Goal: Check status: Check status

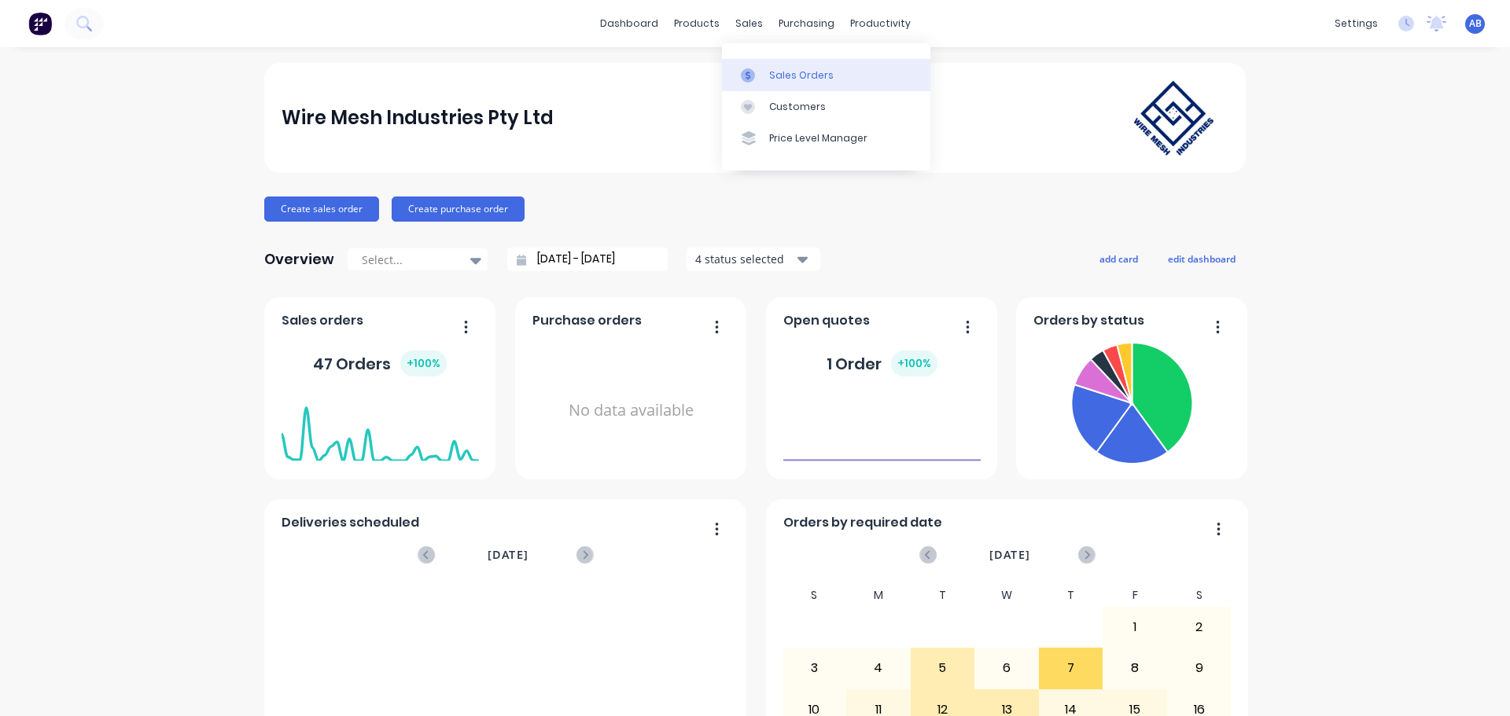
click at [760, 81] on div at bounding box center [753, 75] width 24 height 14
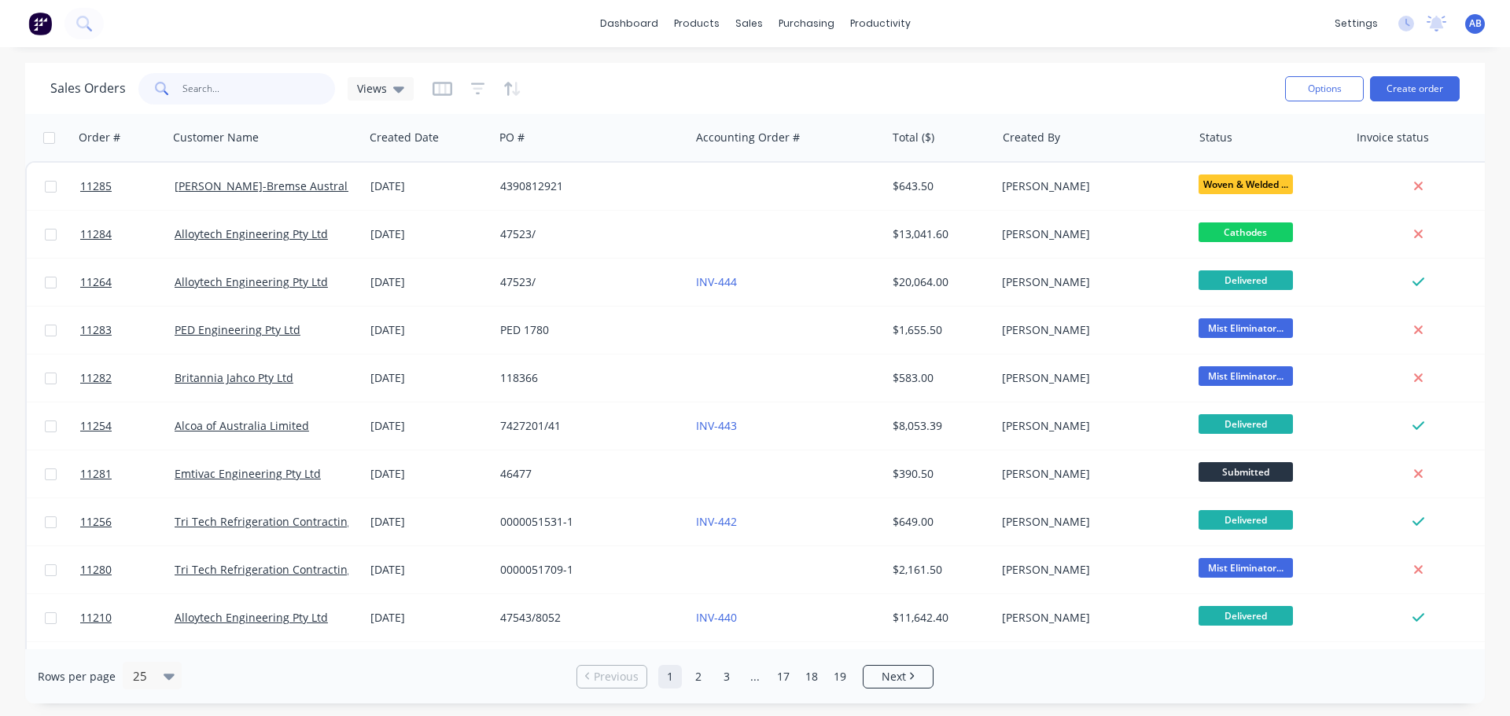
click at [234, 96] on input "text" at bounding box center [258, 88] width 153 height 31
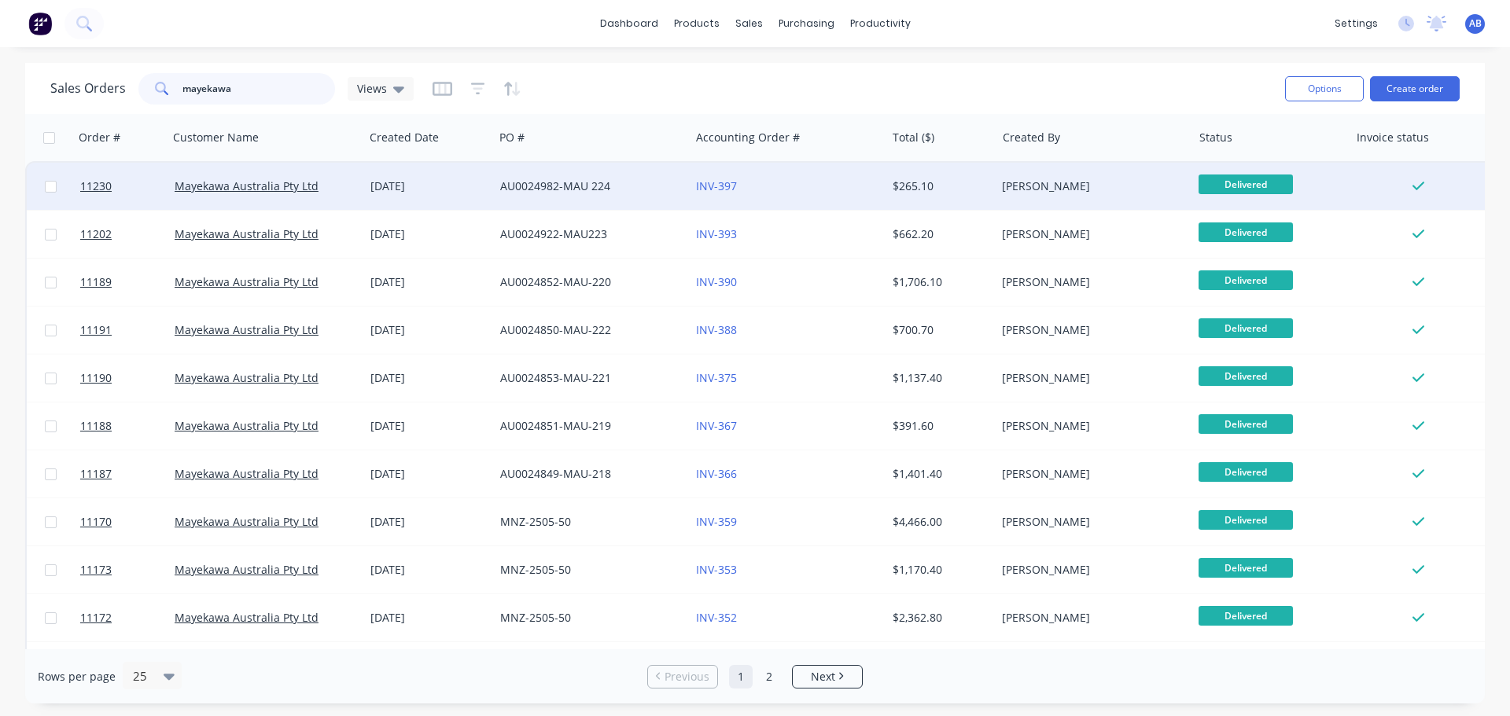
type input "mayekawa"
click at [826, 190] on div "INV-397" at bounding box center [783, 186] width 175 height 16
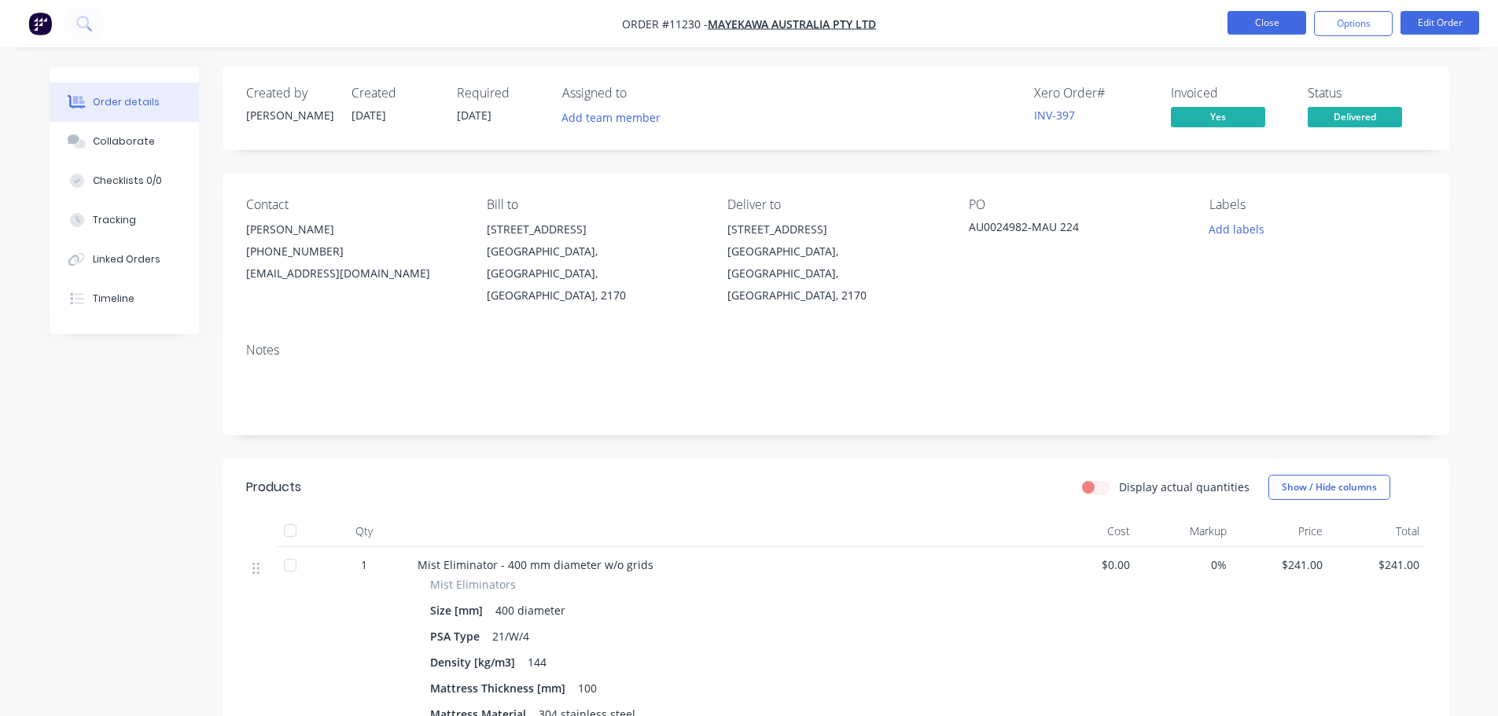
click at [1238, 25] on button "Close" at bounding box center [1266, 23] width 79 height 24
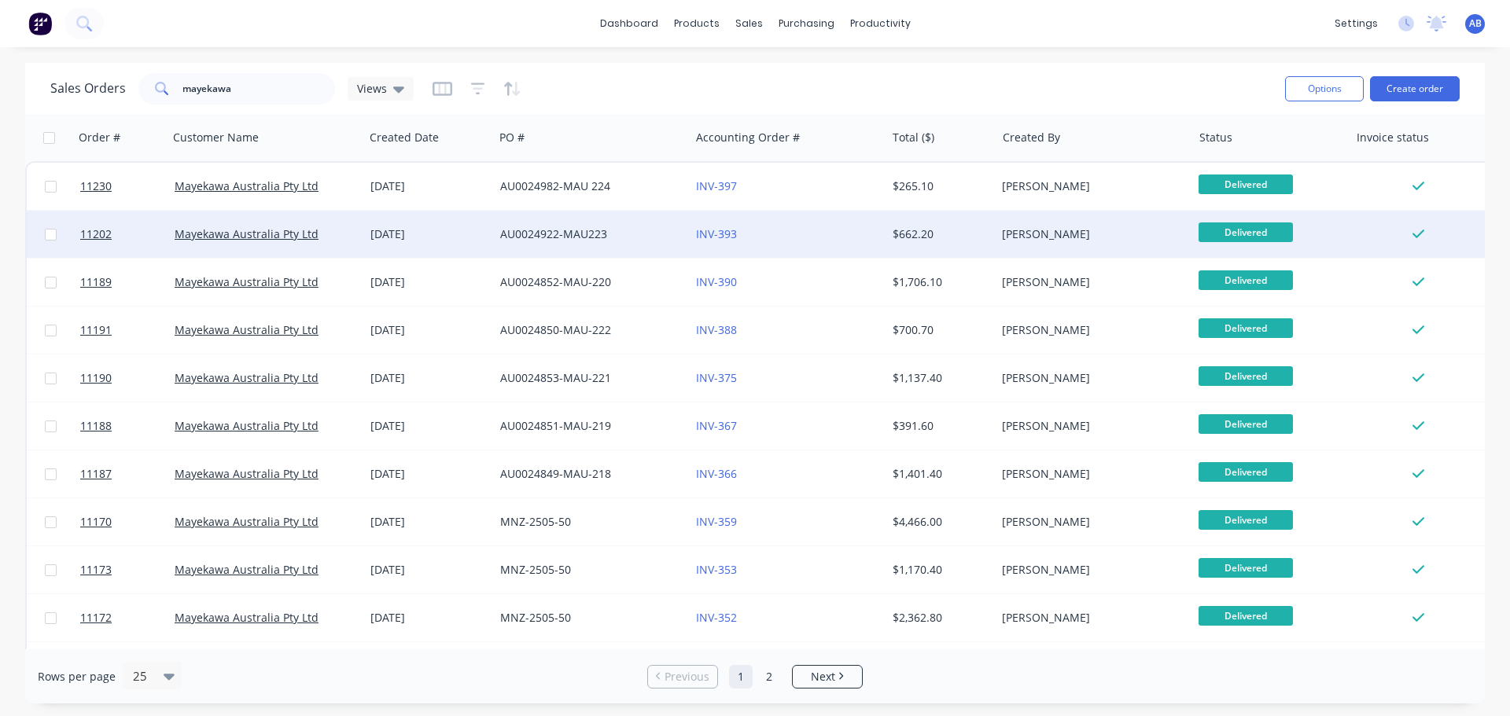
click at [820, 237] on div "INV-393" at bounding box center [783, 234] width 175 height 16
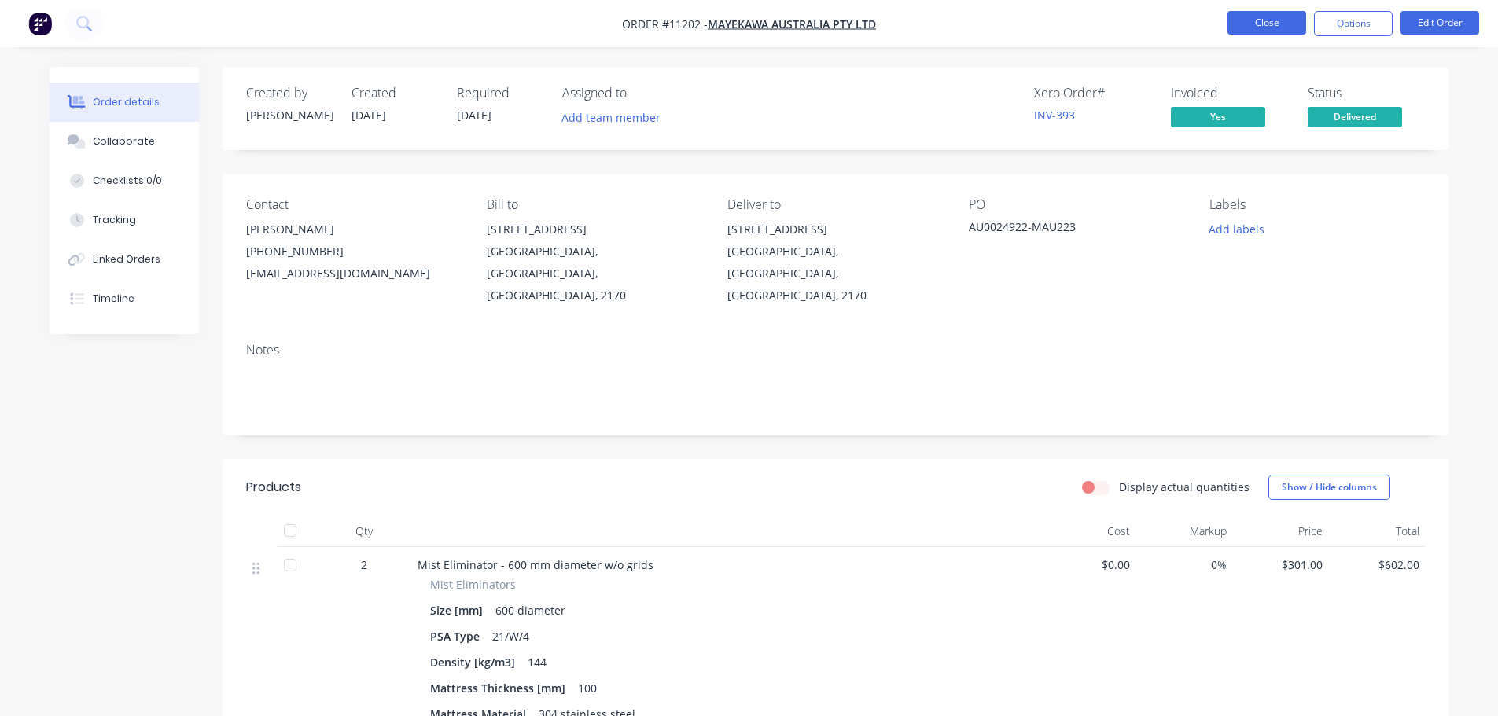
click at [1267, 19] on button "Close" at bounding box center [1266, 23] width 79 height 24
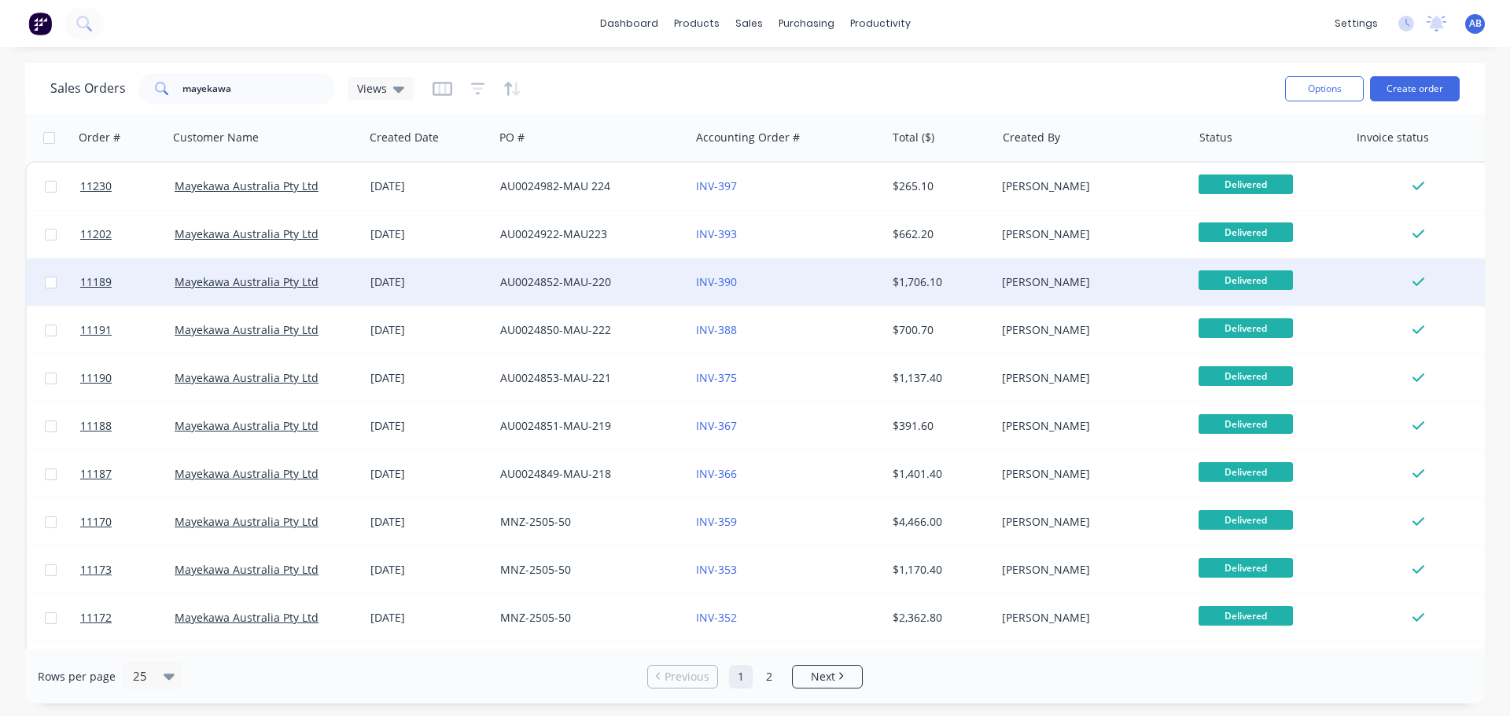
click at [802, 280] on div "INV-390" at bounding box center [783, 282] width 175 height 16
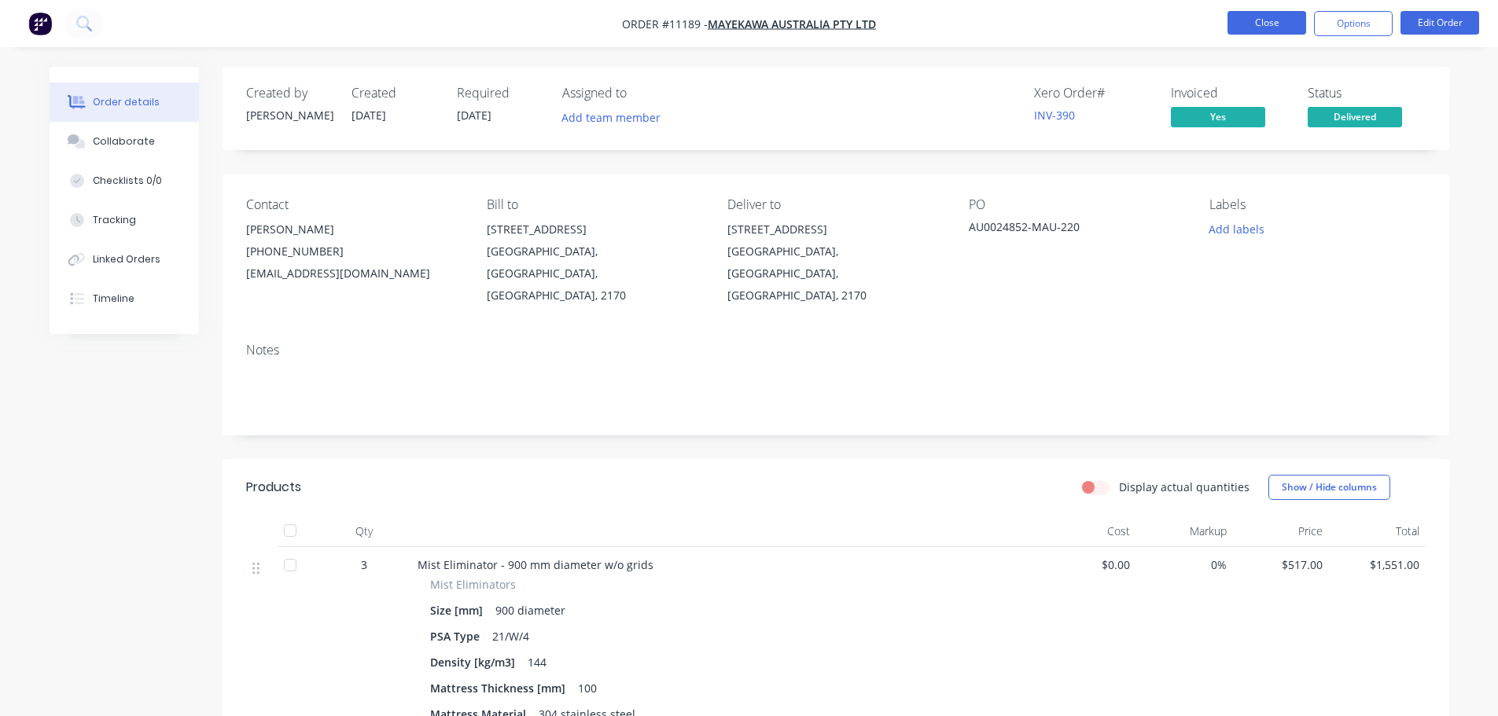
click at [1267, 26] on button "Close" at bounding box center [1266, 23] width 79 height 24
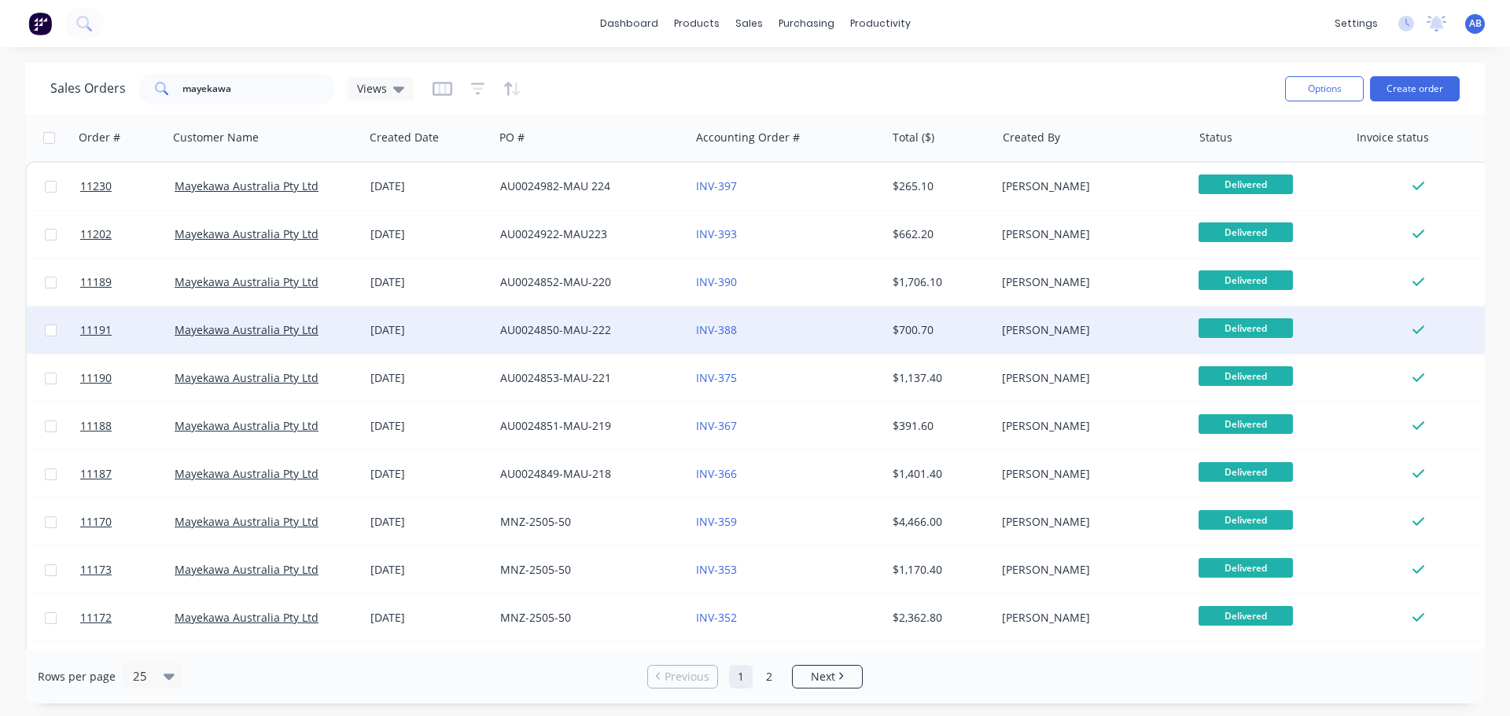
click at [790, 330] on div "INV-388" at bounding box center [783, 330] width 175 height 16
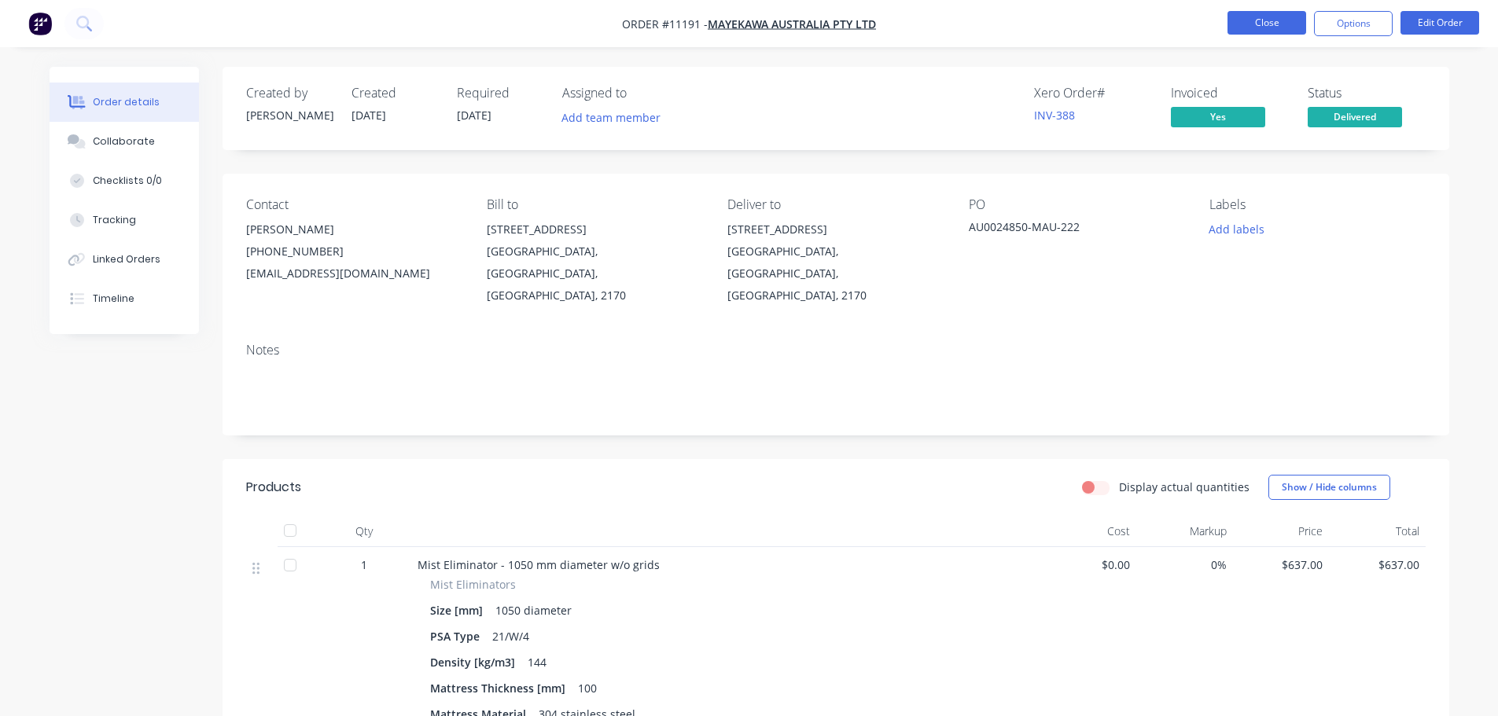
click at [1259, 25] on button "Close" at bounding box center [1266, 23] width 79 height 24
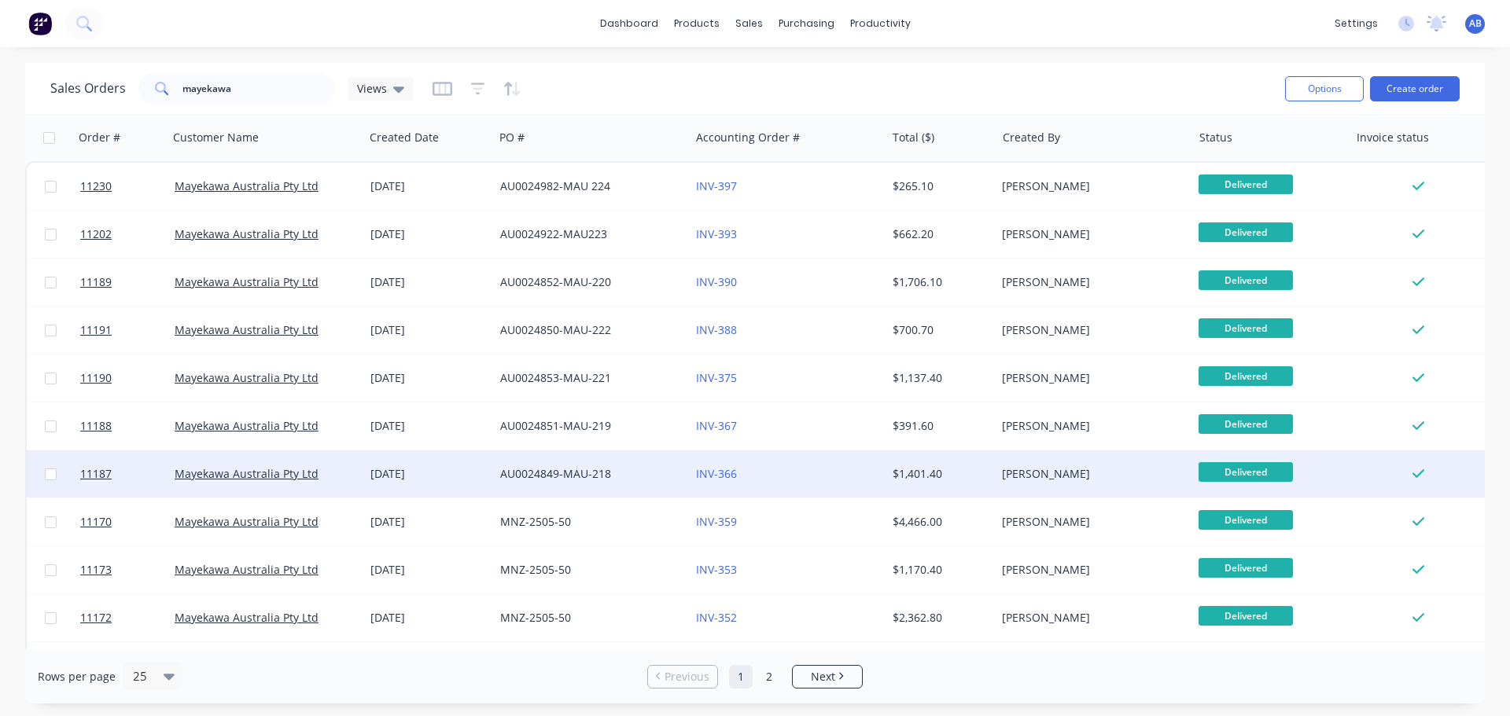
click at [840, 469] on div "INV-366" at bounding box center [783, 474] width 175 height 16
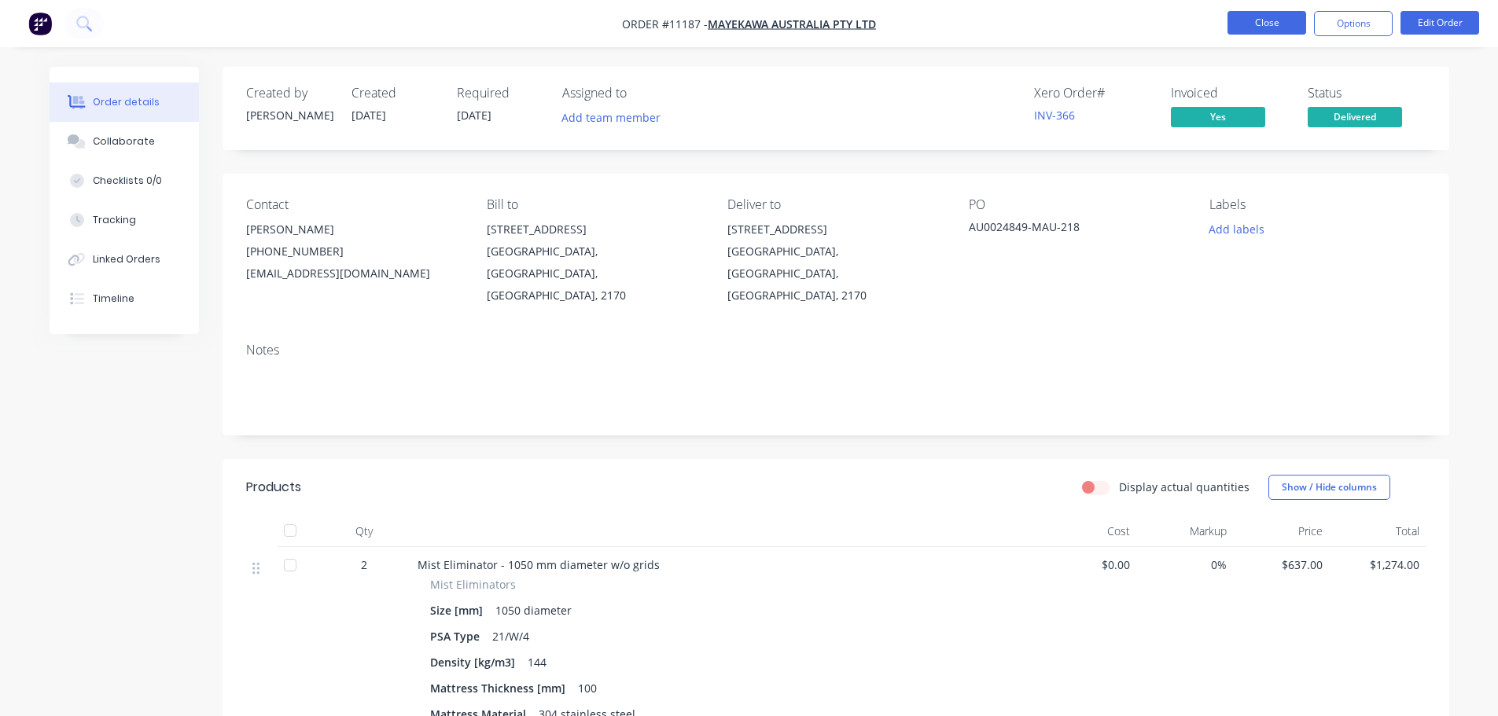
click at [1270, 25] on button "Close" at bounding box center [1266, 23] width 79 height 24
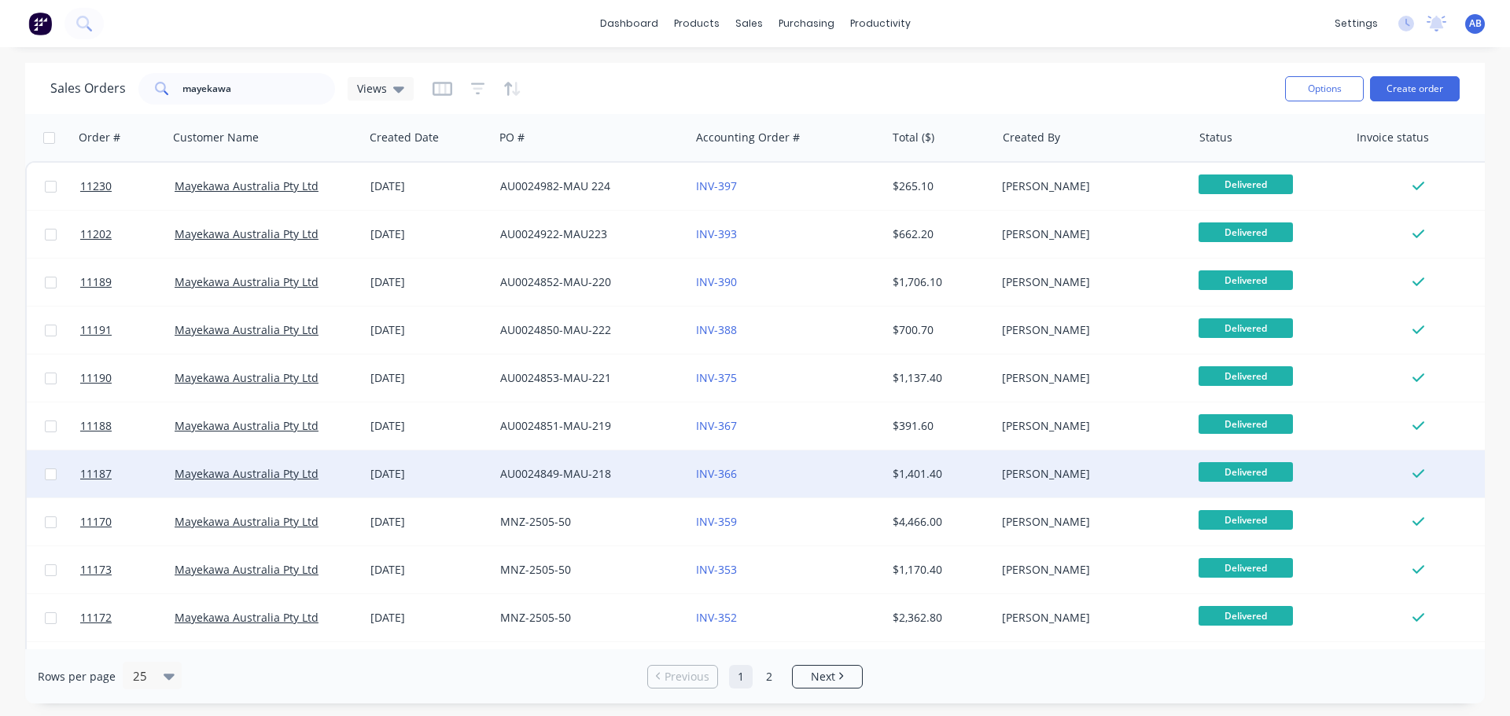
click at [1341, 478] on div "Delivered" at bounding box center [1270, 474] width 144 height 24
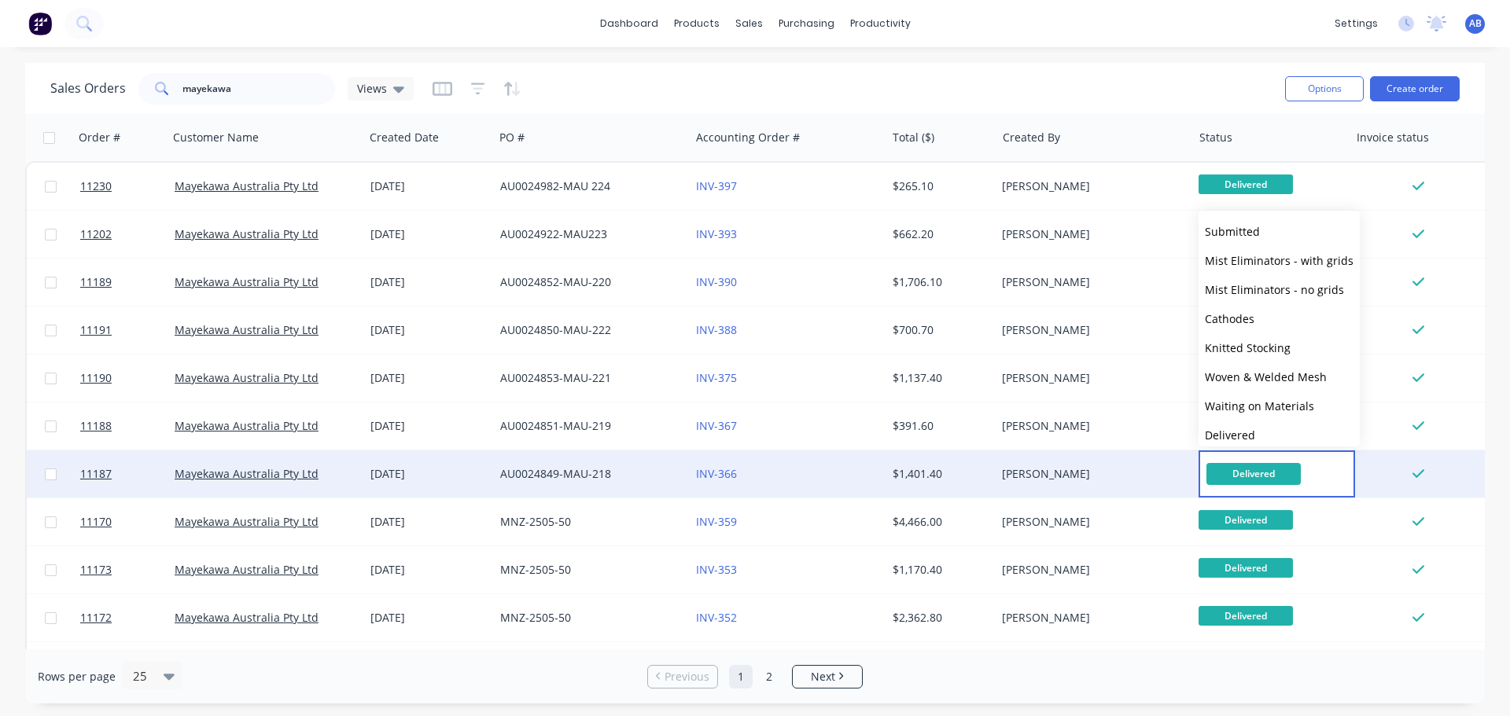
click at [791, 480] on div "INV-366" at bounding box center [783, 474] width 175 height 16
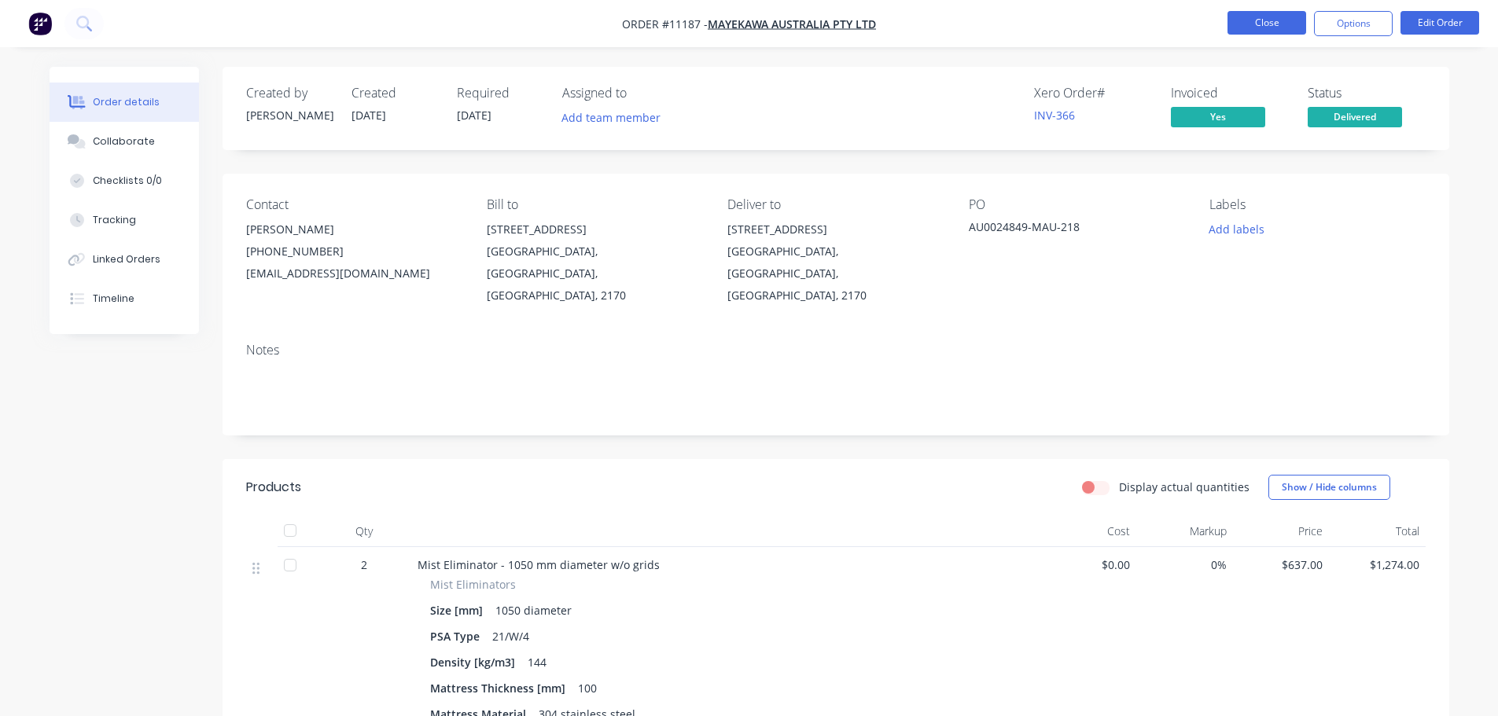
click at [1267, 28] on button "Close" at bounding box center [1266, 23] width 79 height 24
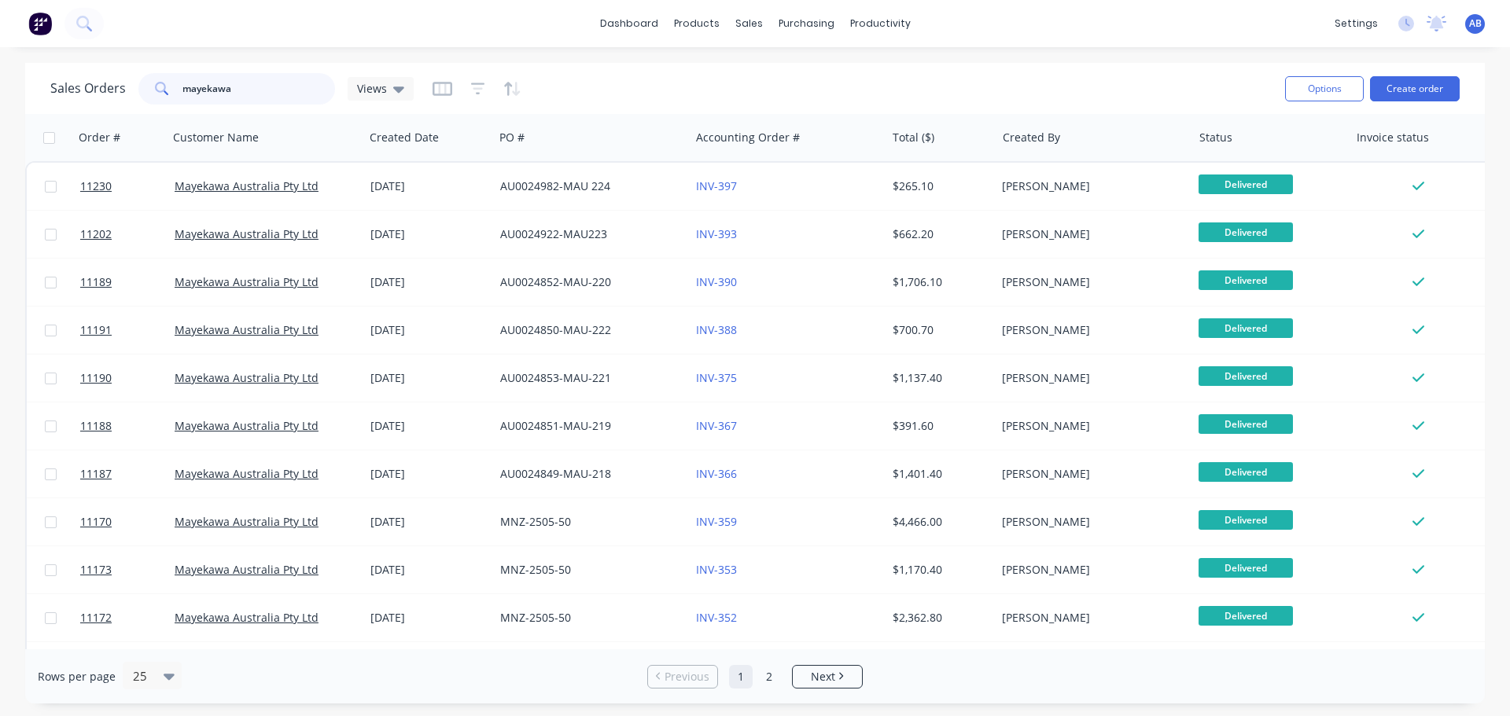
click at [288, 84] on input "mayekawa" at bounding box center [258, 88] width 153 height 31
click at [290, 86] on input "mayekawa" at bounding box center [258, 88] width 153 height 31
click at [291, 86] on input "mayekawa" at bounding box center [258, 88] width 153 height 31
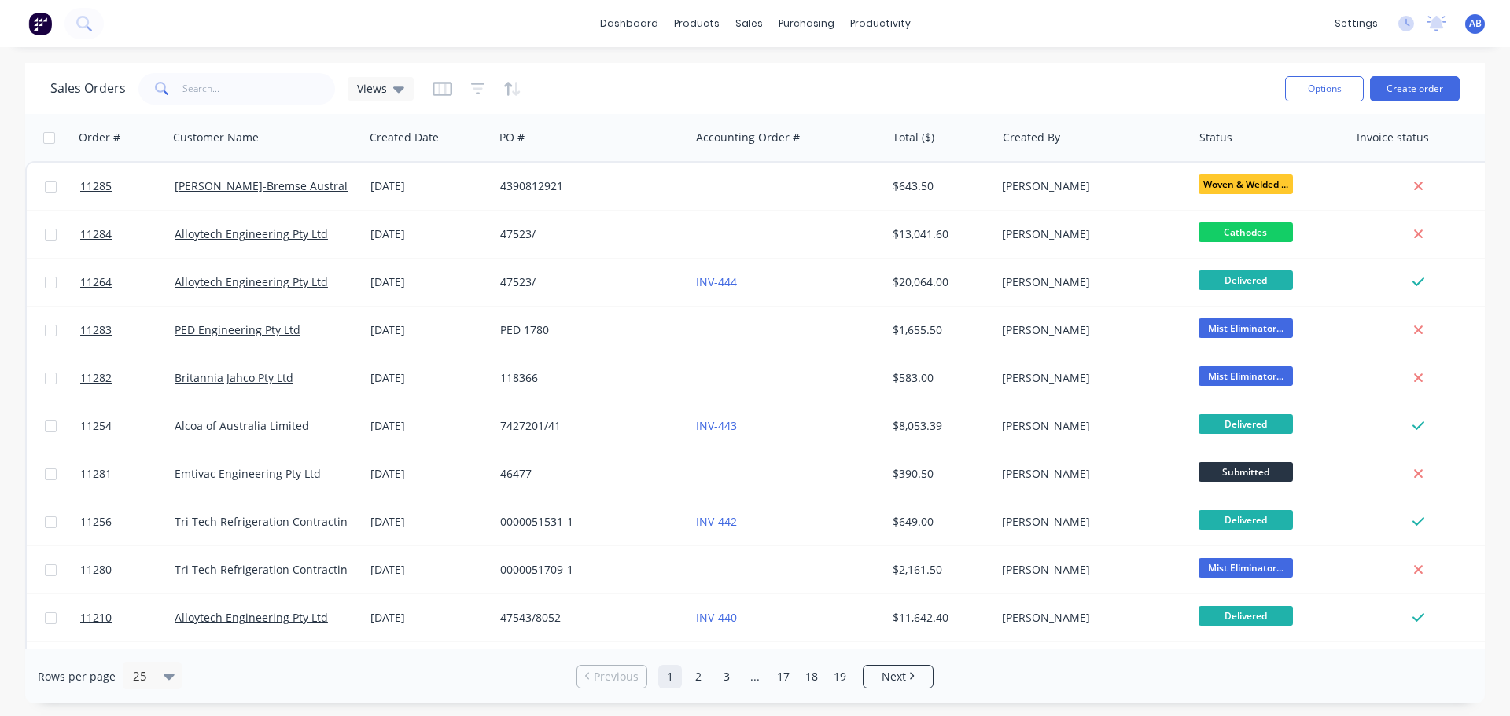
click at [46, 20] on img at bounding box center [40, 24] width 24 height 24
